Goal: Use online tool/utility

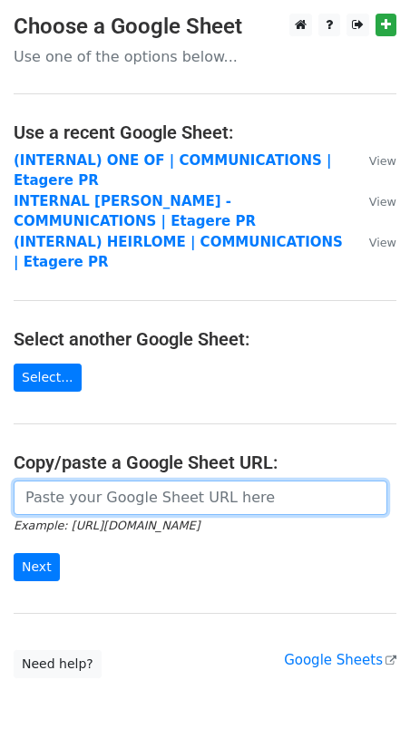
click at [73, 503] on input "url" at bounding box center [201, 498] width 374 height 34
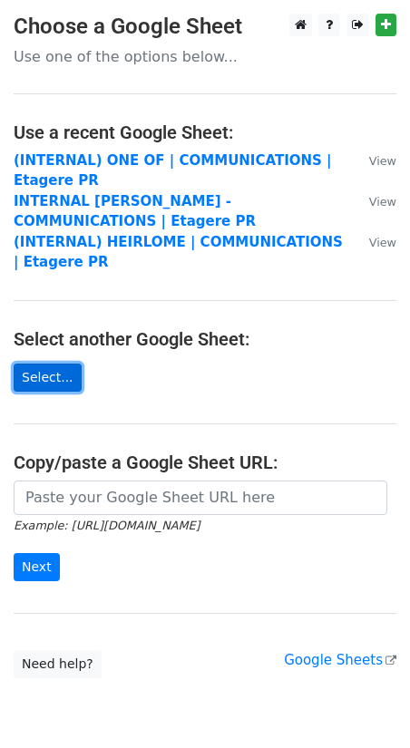
click at [38, 367] on link "Select..." at bounding box center [48, 378] width 68 height 28
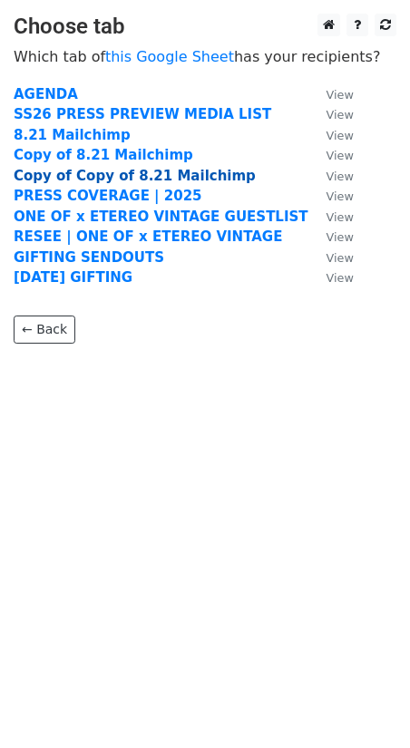
click at [73, 173] on strong "Copy of Copy of 8.21 Mailchimp" at bounding box center [135, 176] width 242 height 16
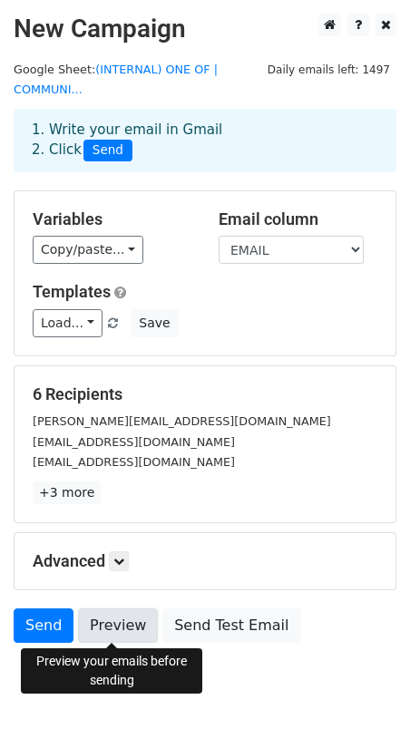
click at [104, 630] on link "Preview" at bounding box center [118, 626] width 80 height 34
